Goal: Information Seeking & Learning: Learn about a topic

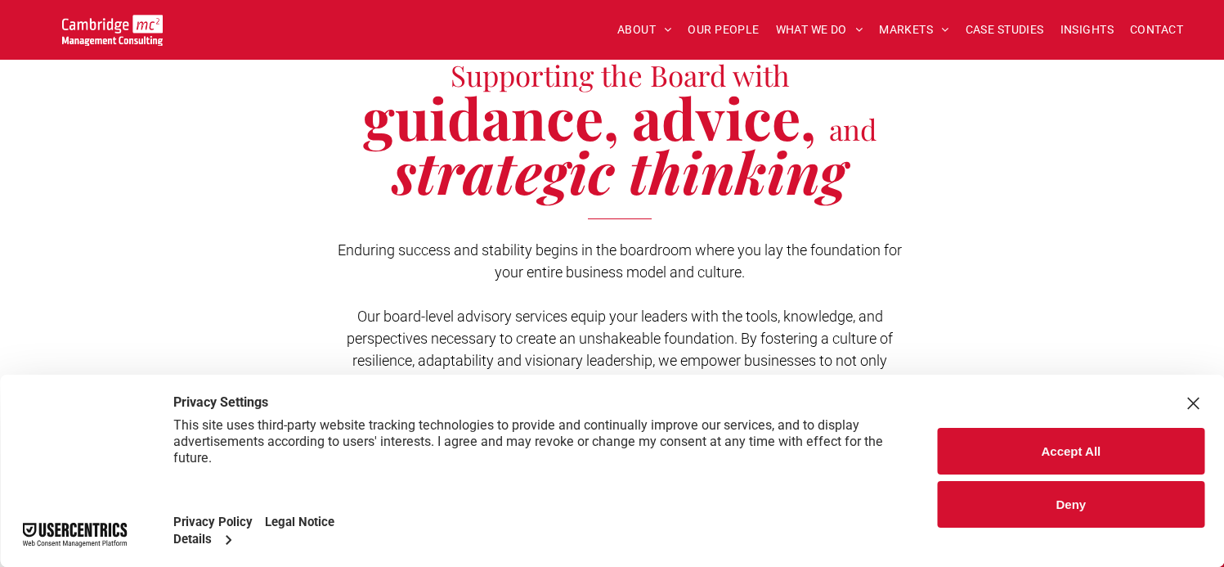
scroll to position [491, 0]
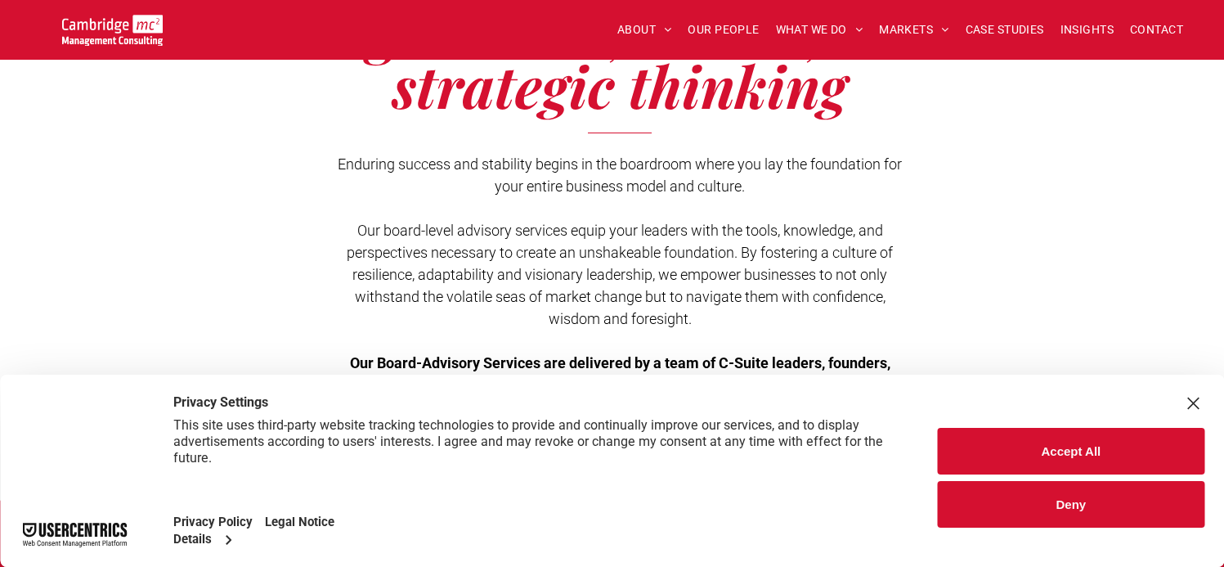
click at [1088, 441] on button "Accept All" at bounding box center [1071, 451] width 267 height 47
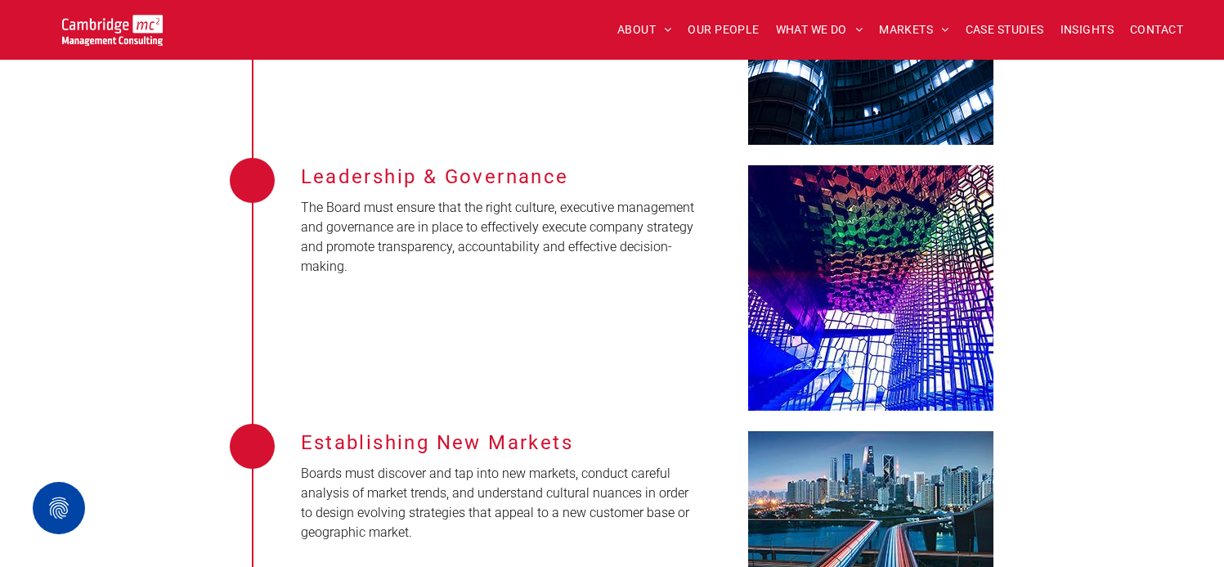
scroll to position [2617, 0]
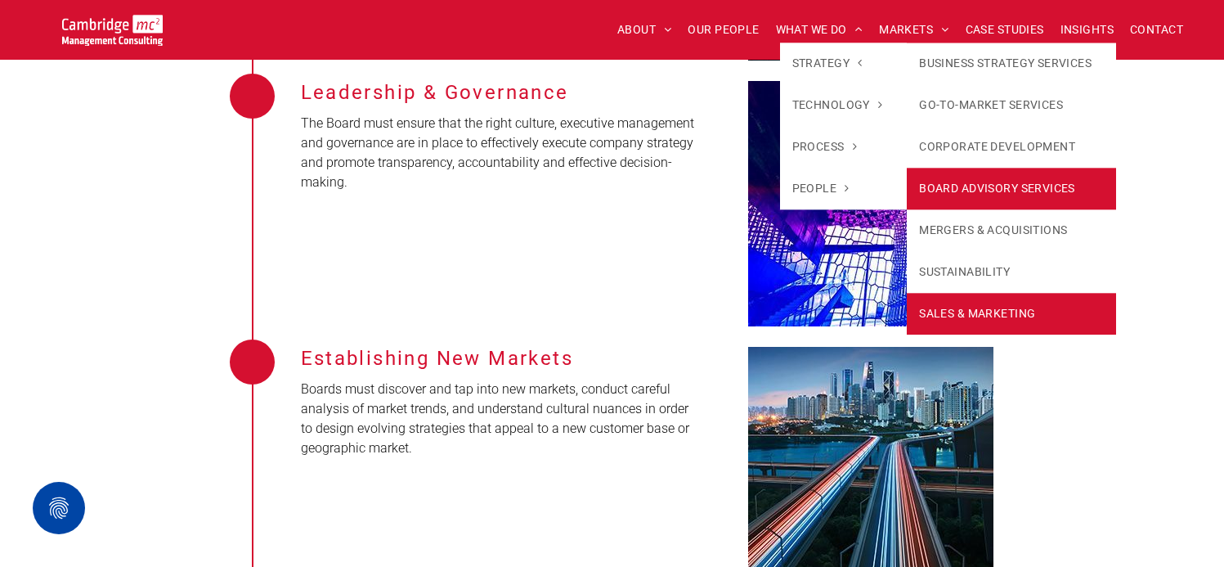
click at [962, 307] on link "SALES & MARKETING" at bounding box center [1011, 314] width 209 height 42
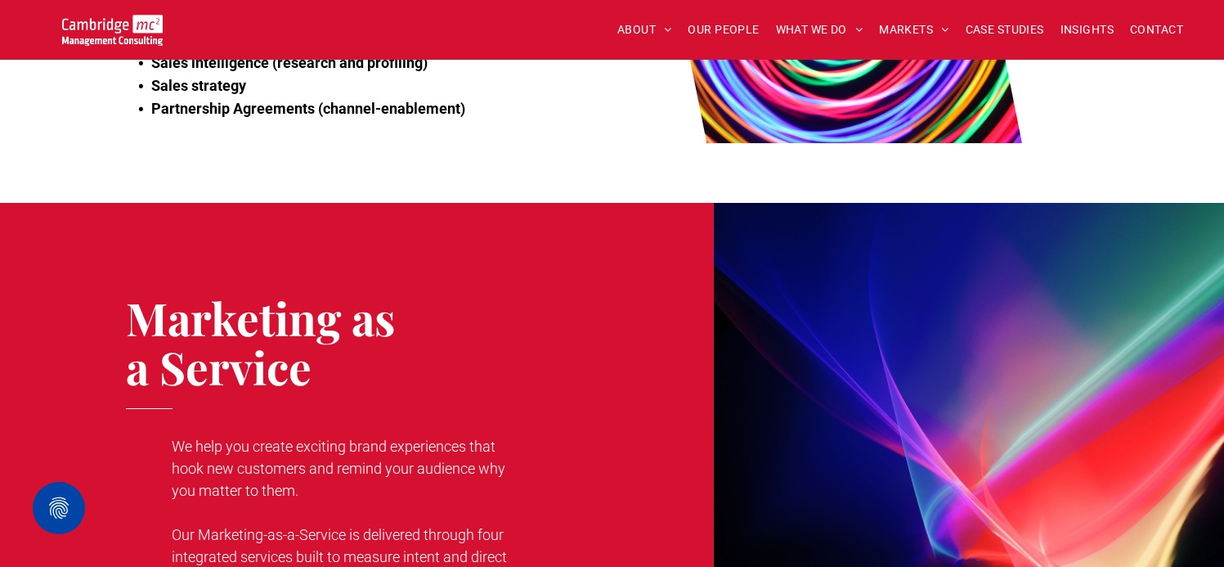
scroll to position [2699, 0]
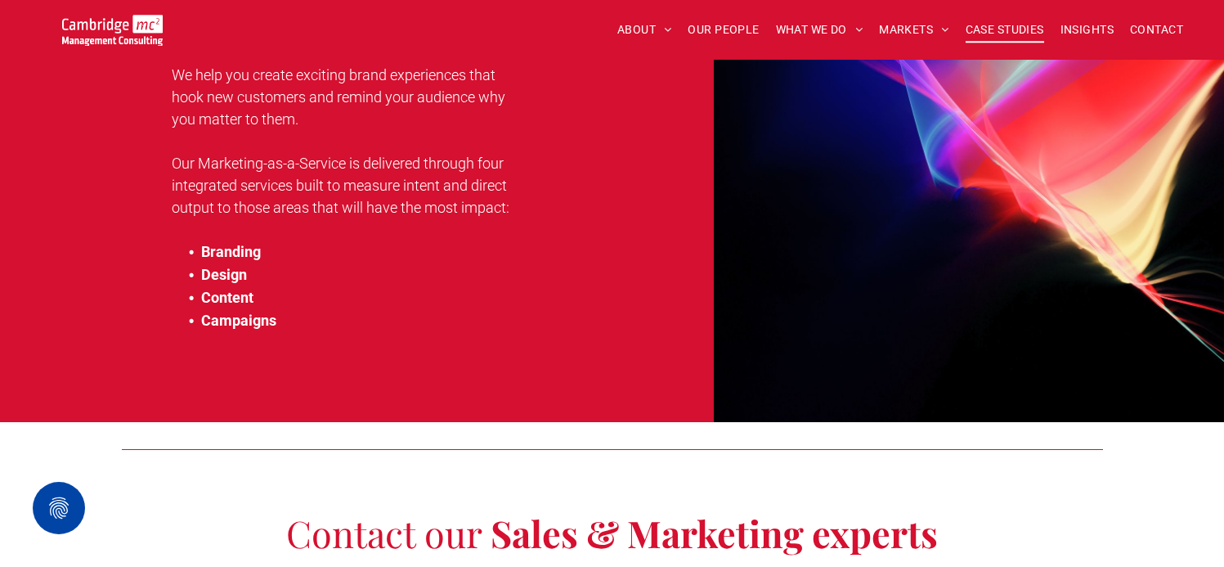
click at [991, 34] on span "CASE STUDIES" at bounding box center [1005, 29] width 79 height 25
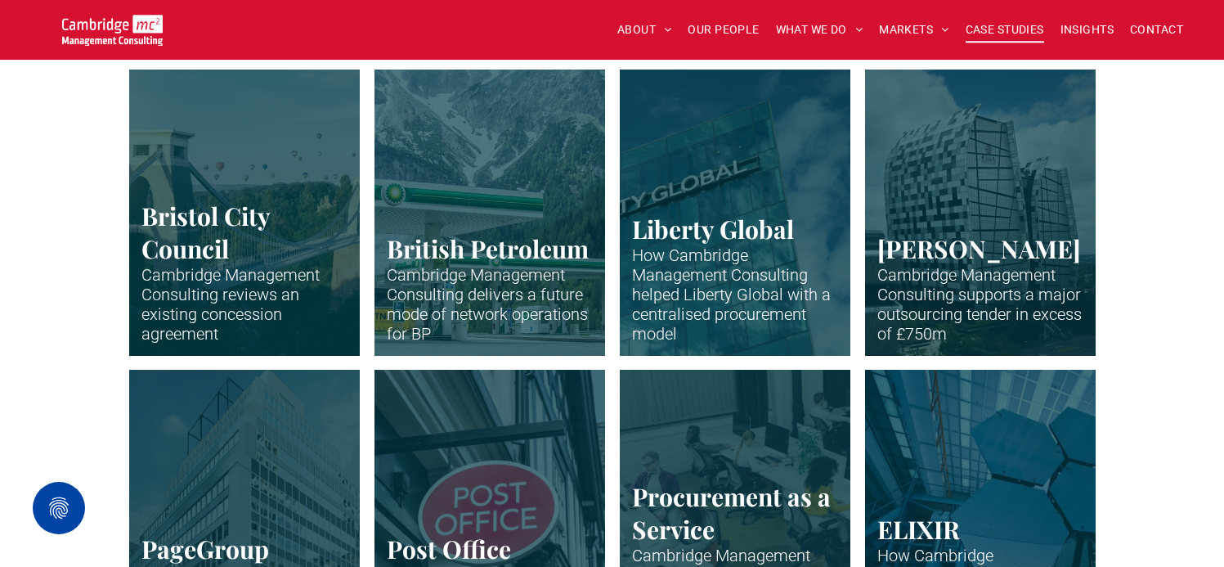
scroll to position [491, 0]
